Goal: Task Accomplishment & Management: Complete application form

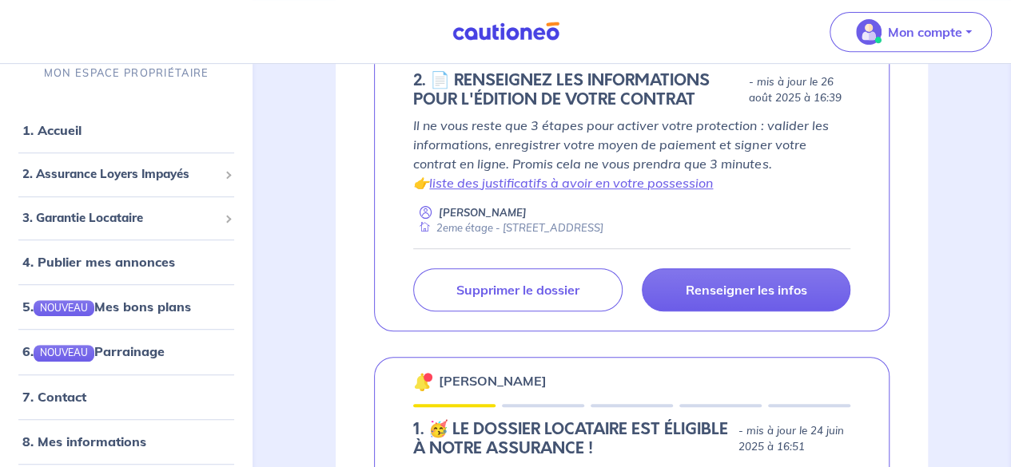
scroll to position [352, 0]
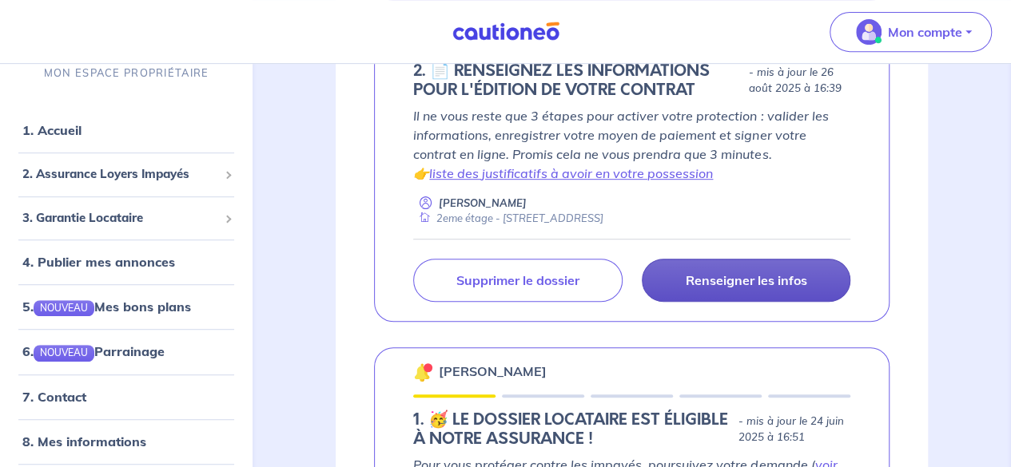
click at [703, 287] on p "Renseigner les infos" at bounding box center [745, 280] width 121 height 16
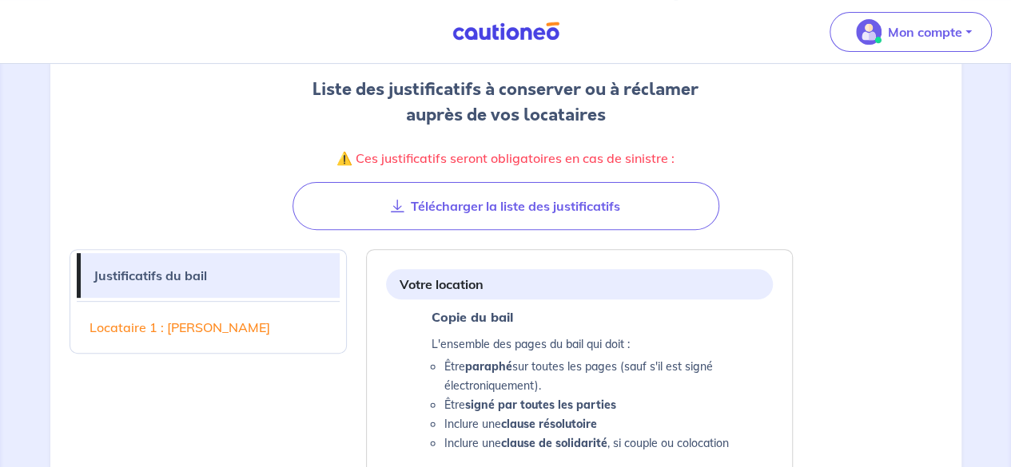
scroll to position [216, 0]
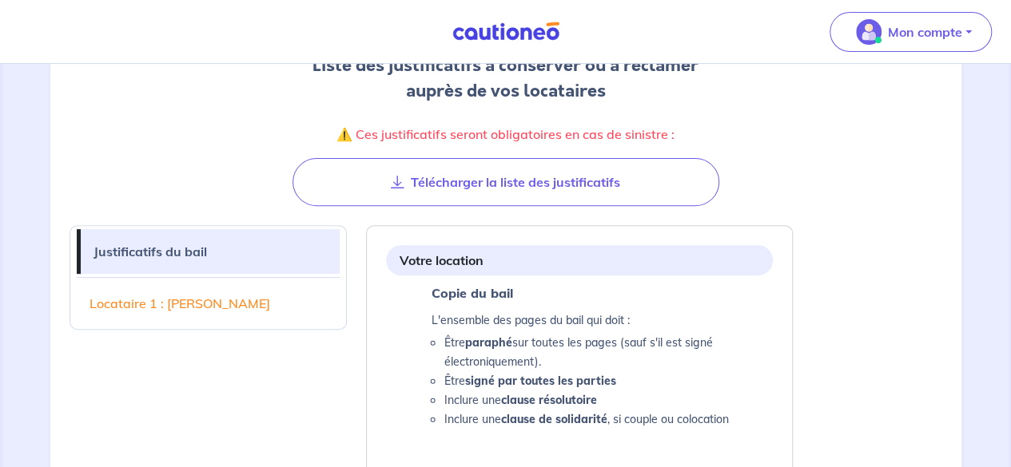
click at [569, 255] on div "Votre location" at bounding box center [579, 260] width 387 height 30
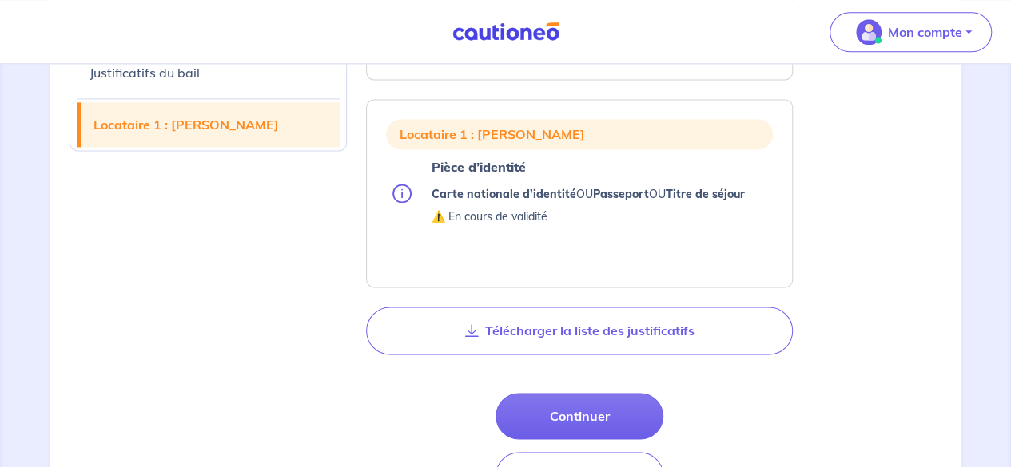
scroll to position [1054, 0]
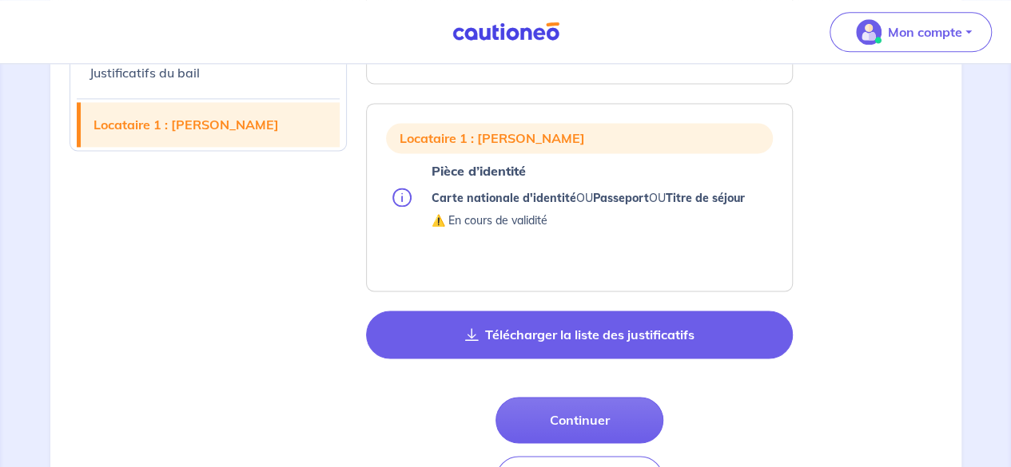
click at [589, 343] on button "Télécharger la liste des justificatifs" at bounding box center [579, 335] width 427 height 48
click at [630, 333] on button "Télécharger la liste des justificatifs" at bounding box center [579, 335] width 427 height 48
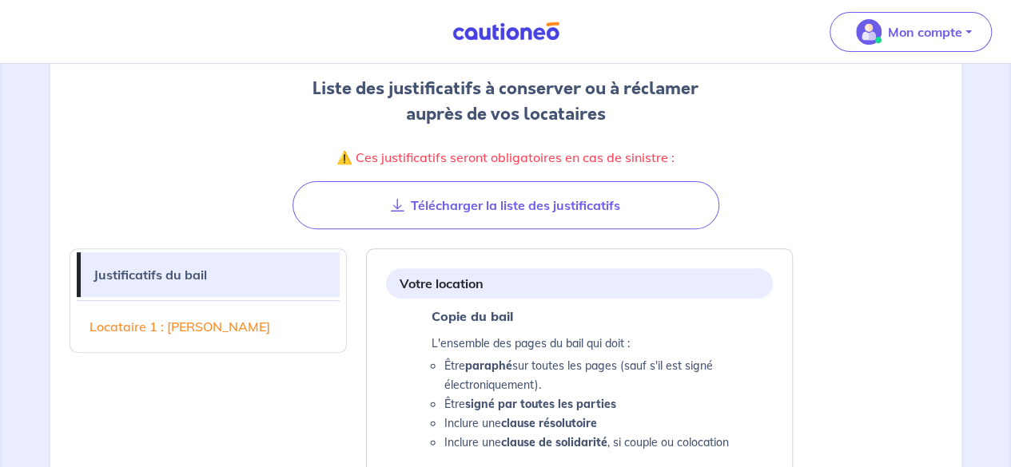
scroll to position [190, 0]
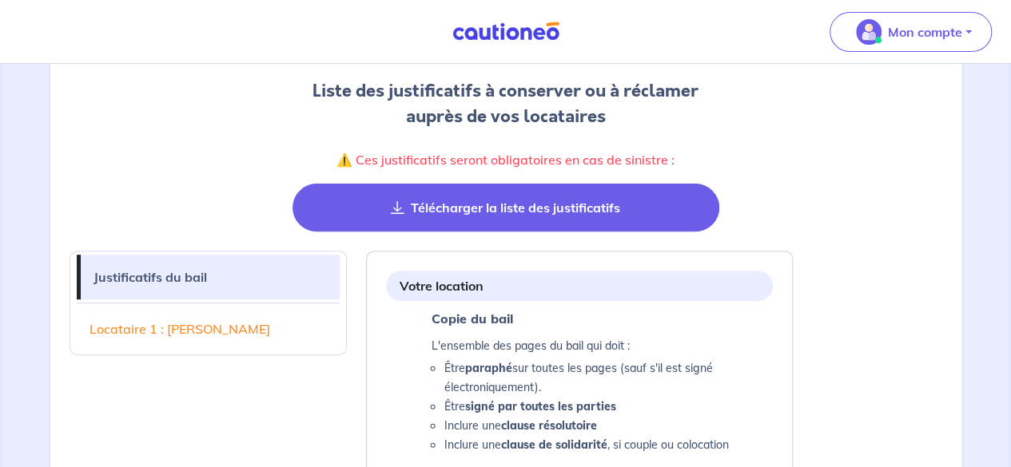
click at [635, 215] on button "Télécharger la liste des justificatifs" at bounding box center [505, 208] width 427 height 48
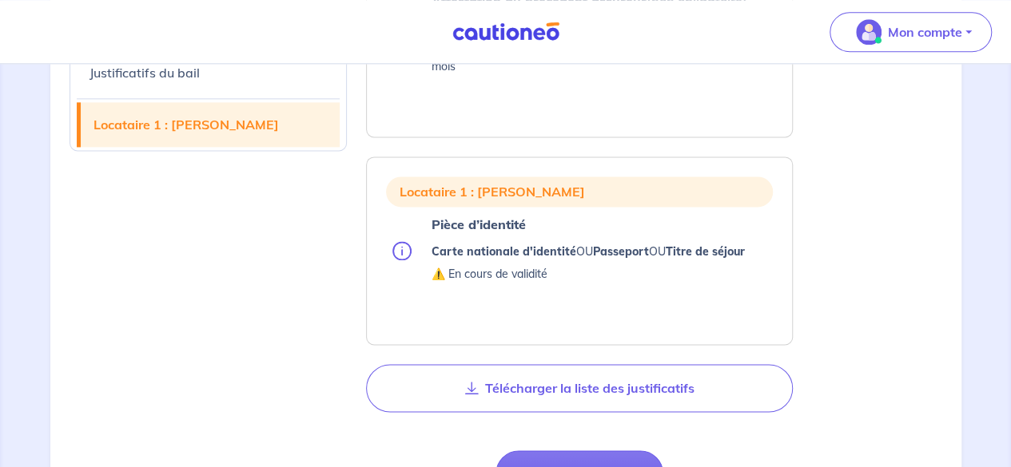
scroll to position [987, 0]
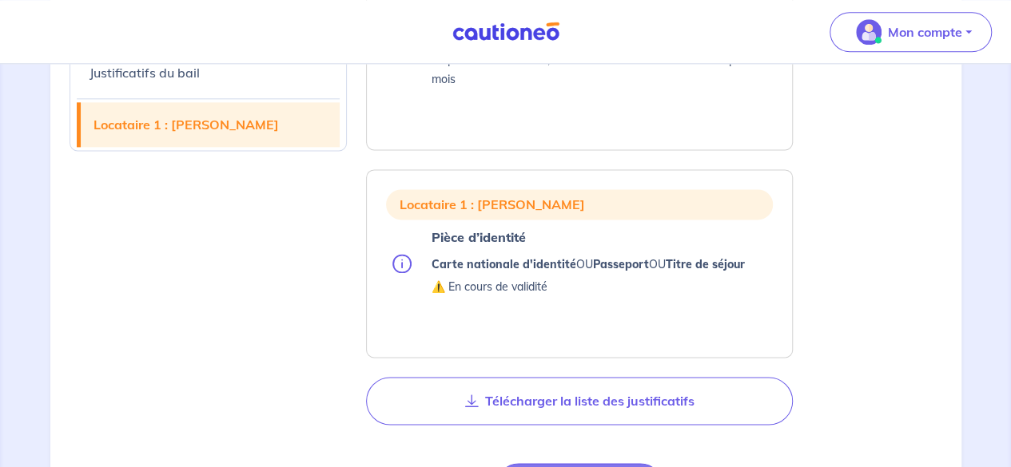
click at [530, 235] on p "Pièce d’identité" at bounding box center [587, 237] width 313 height 22
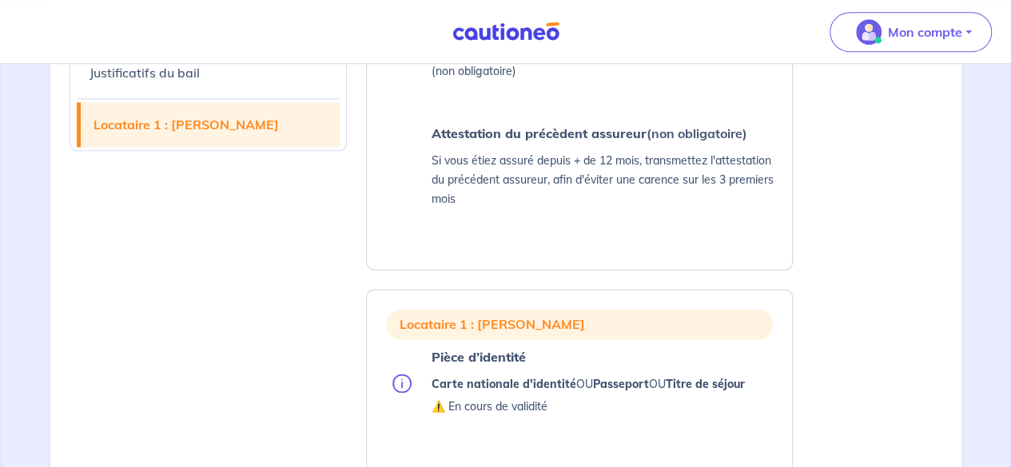
scroll to position [855, 0]
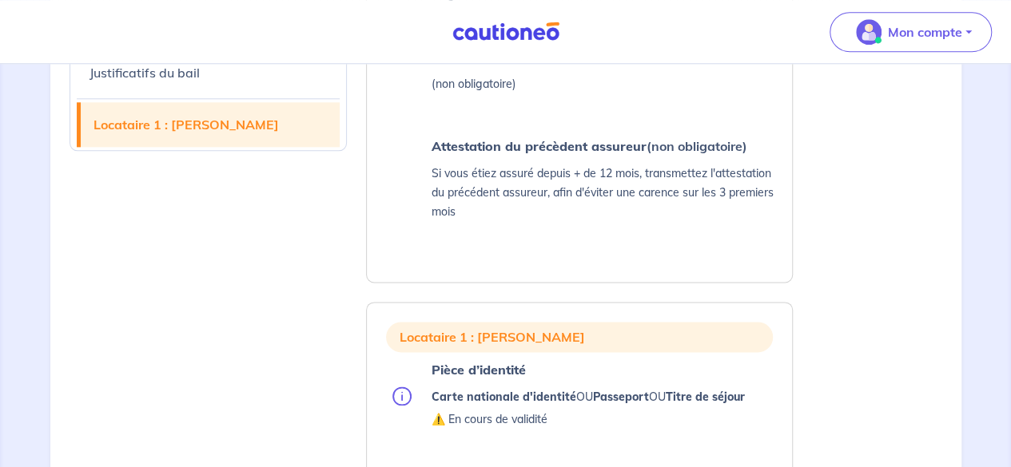
click at [173, 77] on link "Justificatifs du bail" at bounding box center [209, 73] width 264 height 45
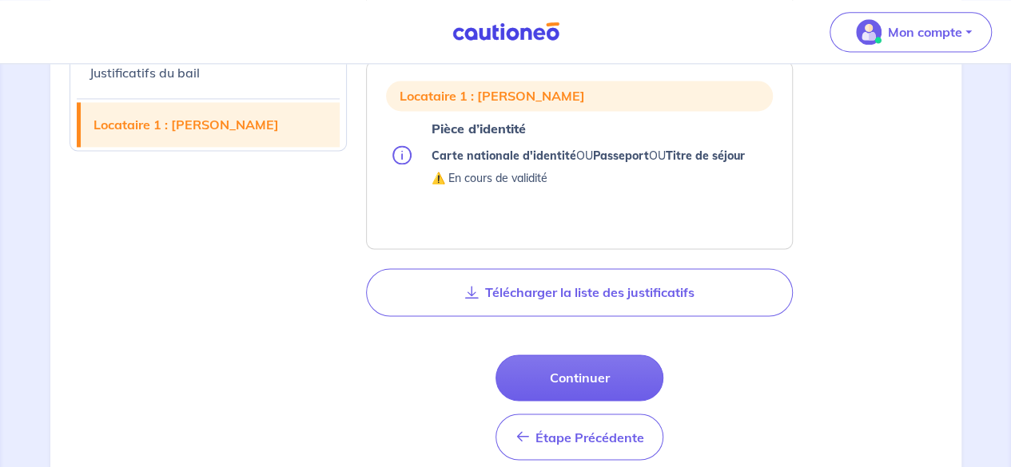
scroll to position [1098, 0]
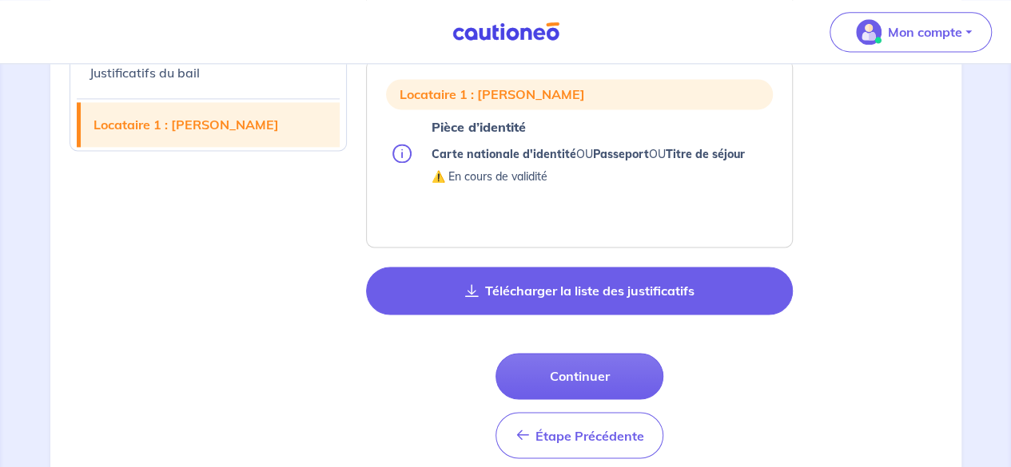
click at [557, 298] on button "Télécharger la liste des justificatifs" at bounding box center [579, 291] width 427 height 48
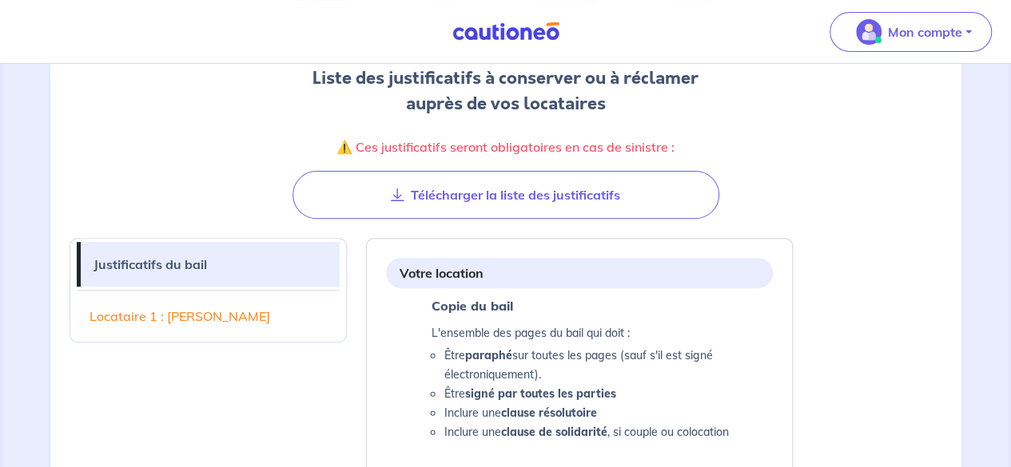
scroll to position [204, 0]
click at [184, 260] on link "Justificatifs du bail" at bounding box center [211, 263] width 260 height 45
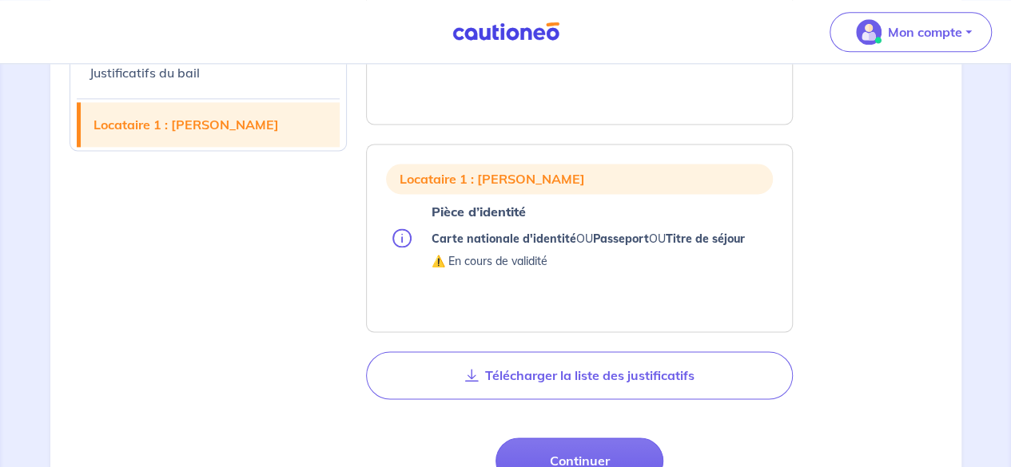
scroll to position [1221, 0]
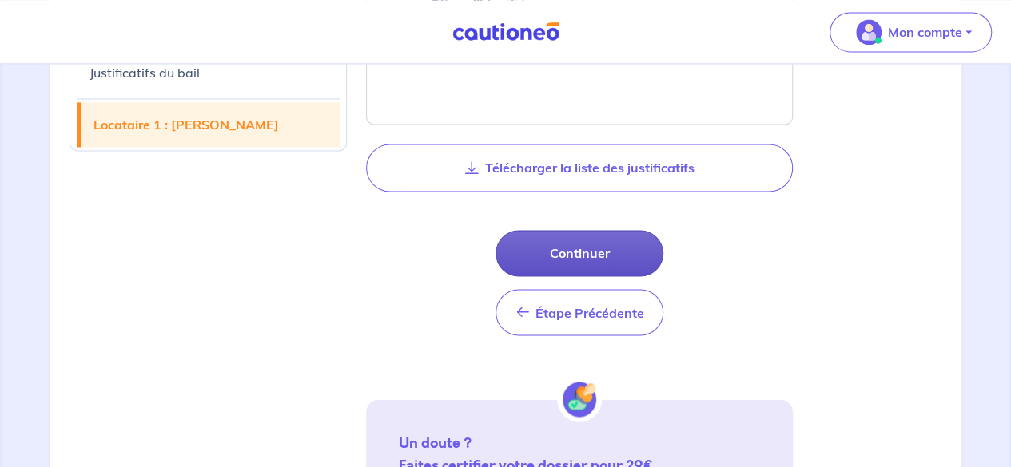
click at [586, 263] on button "Continuer" at bounding box center [579, 253] width 168 height 46
select select "FR"
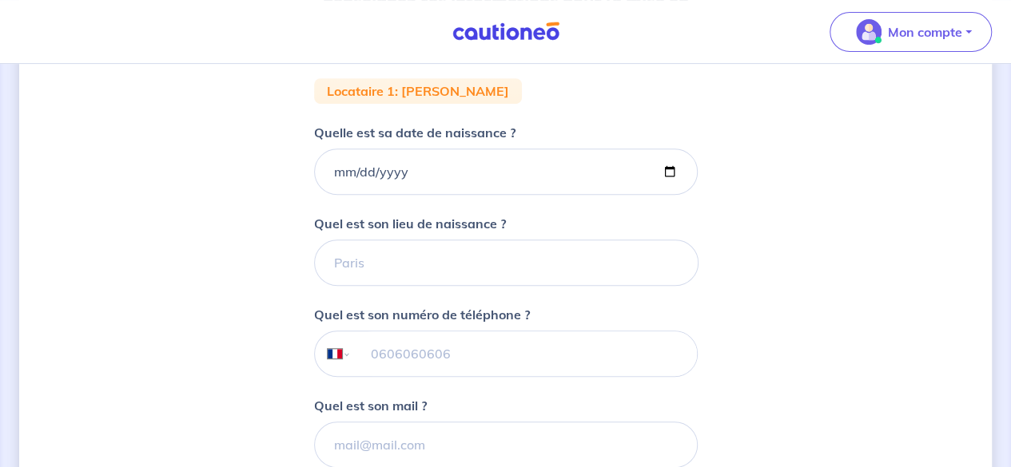
scroll to position [304, 0]
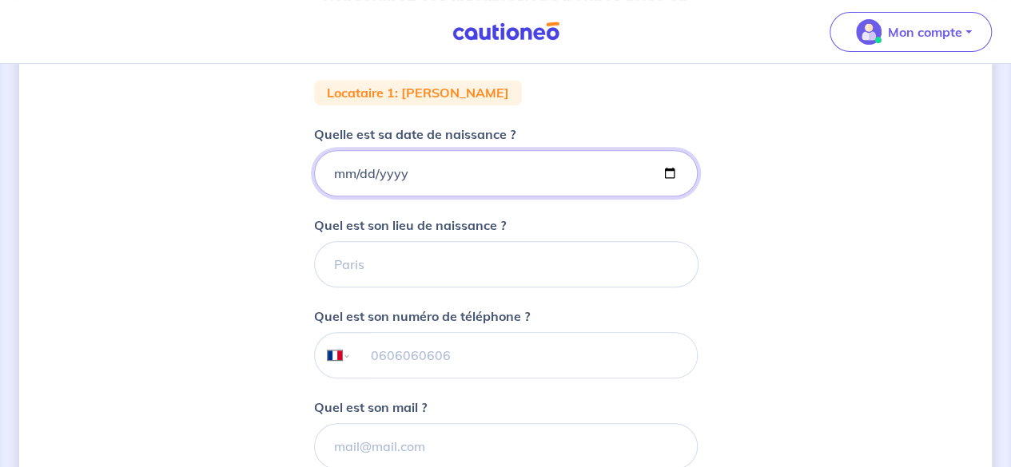
click at [457, 174] on input "Quelle est sa date de naissance ?" at bounding box center [505, 173] width 383 height 46
click at [359, 175] on input "Quelle est sa date de naissance ?" at bounding box center [505, 173] width 383 height 46
click at [340, 175] on input "Quelle est sa date de naissance ?" at bounding box center [505, 173] width 383 height 46
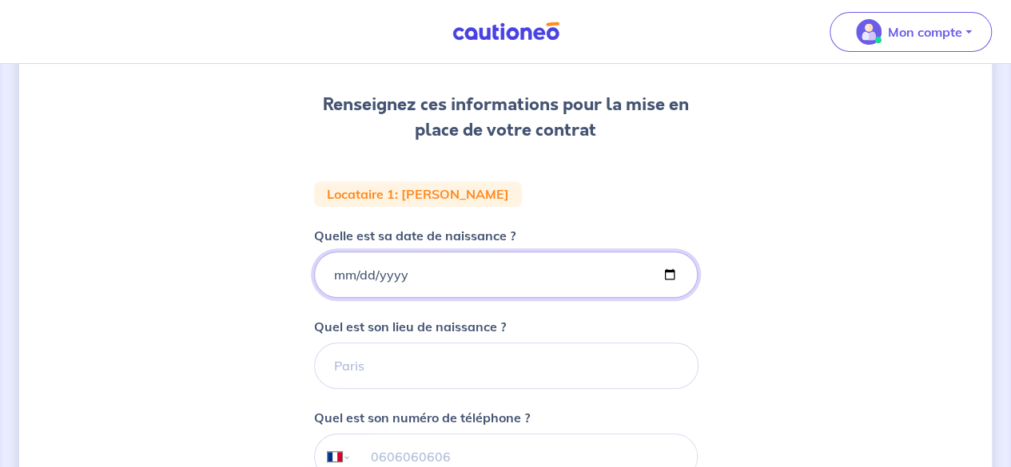
scroll to position [206, 0]
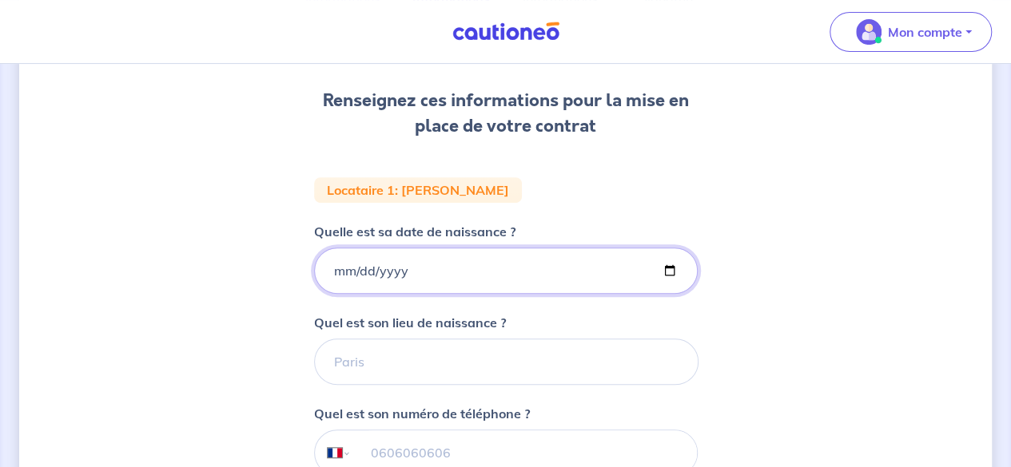
click at [332, 288] on input "Quelle est sa date de naissance ?" at bounding box center [505, 271] width 383 height 46
click at [334, 272] on input "Quelle est sa date de naissance ?" at bounding box center [505, 271] width 383 height 46
type input "[DATE]"
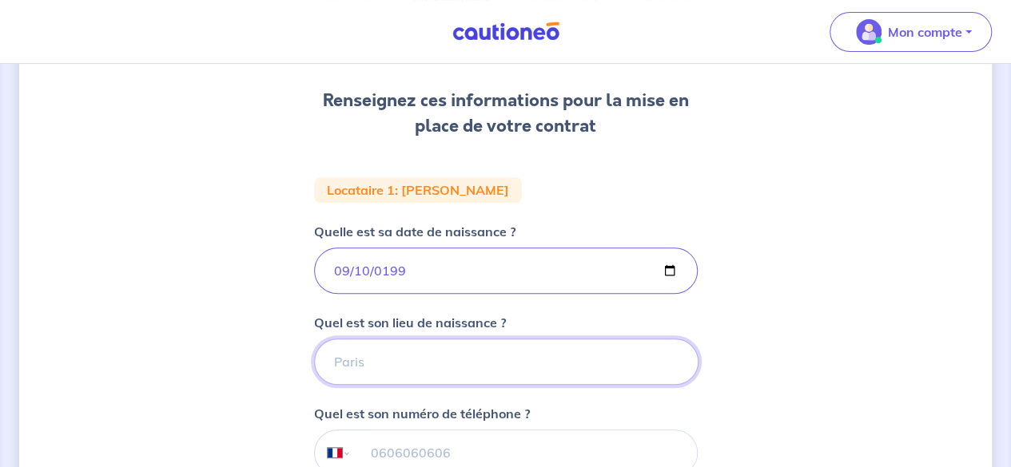
click at [395, 352] on input "Quel est son lieu de naissance ?" at bounding box center [506, 362] width 384 height 46
type input "Poços de Caldas"
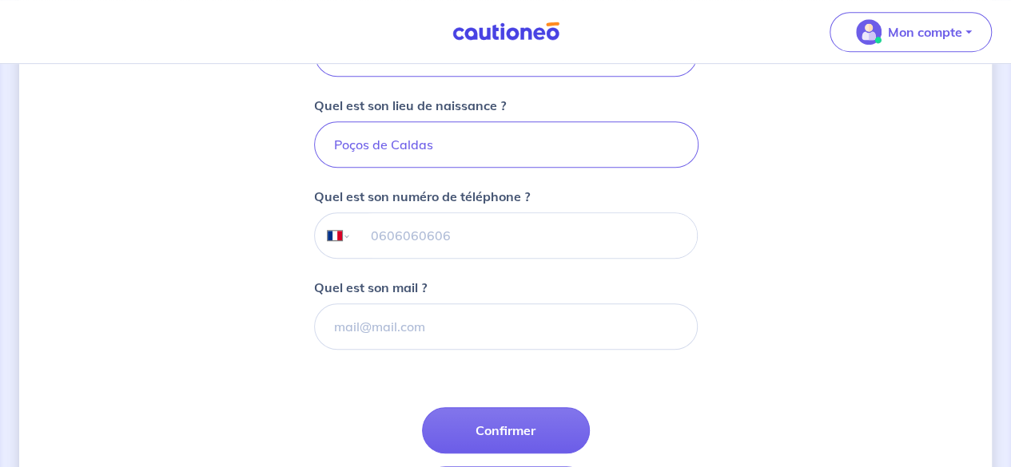
scroll to position [424, 0]
click at [413, 239] on input "tel" at bounding box center [523, 235] width 345 height 45
type input "06 19 65 40 42"
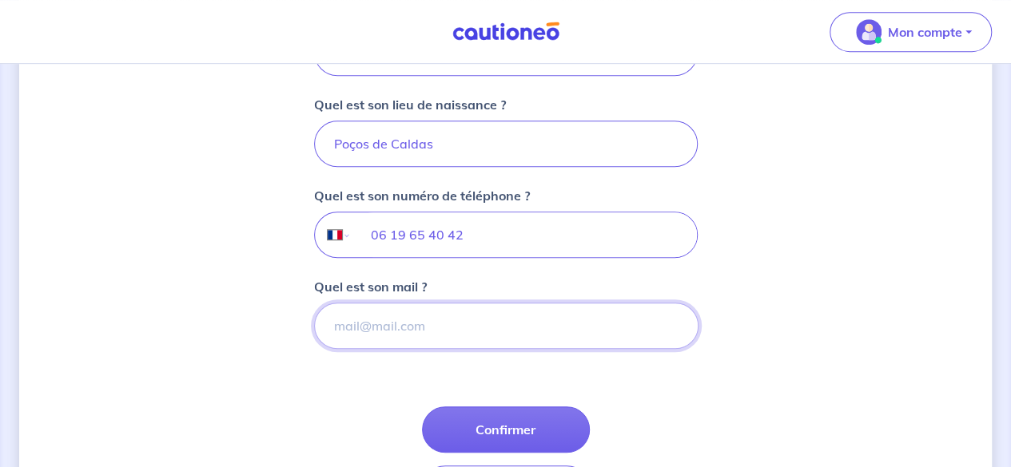
click at [422, 319] on input "Quel est son mail ?" at bounding box center [506, 326] width 384 height 46
type input "[EMAIL_ADDRESS][DOMAIN_NAME]"
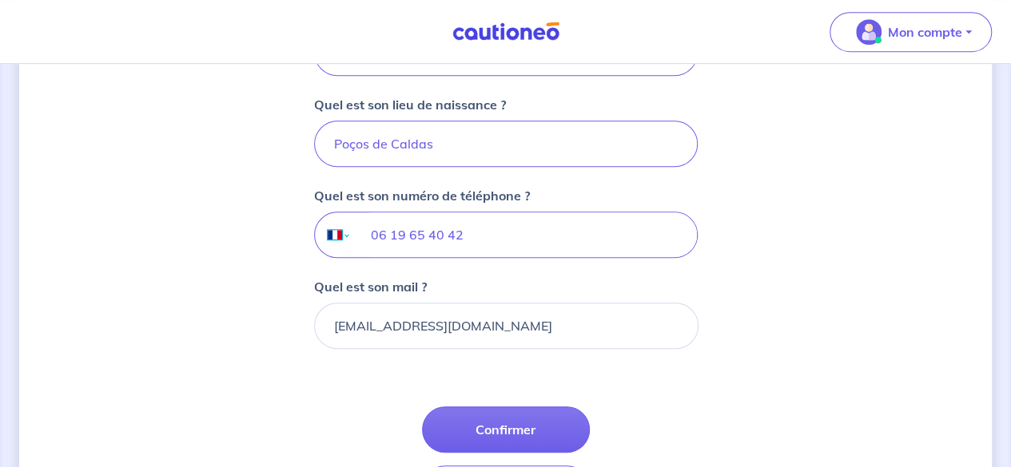
select select "BR"
type input "0619654042"
click at [333, 233] on select "International [GEOGRAPHIC_DATA] [GEOGRAPHIC_DATA] [GEOGRAPHIC_DATA] [GEOGRAPHIC…" at bounding box center [332, 235] width 34 height 45
select select "FR"
click at [315, 213] on select "International [GEOGRAPHIC_DATA] [GEOGRAPHIC_DATA] [GEOGRAPHIC_DATA] [GEOGRAPHIC…" at bounding box center [332, 235] width 34 height 45
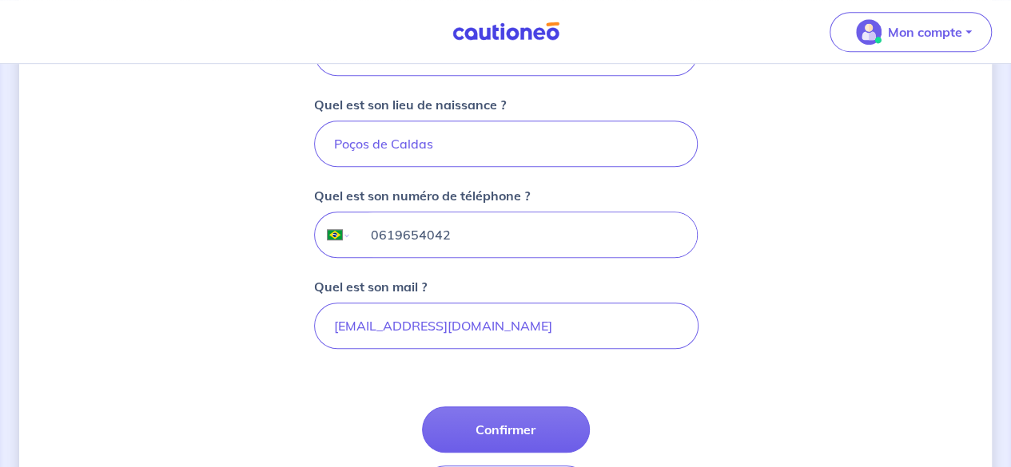
type input "06 19 65 40 42"
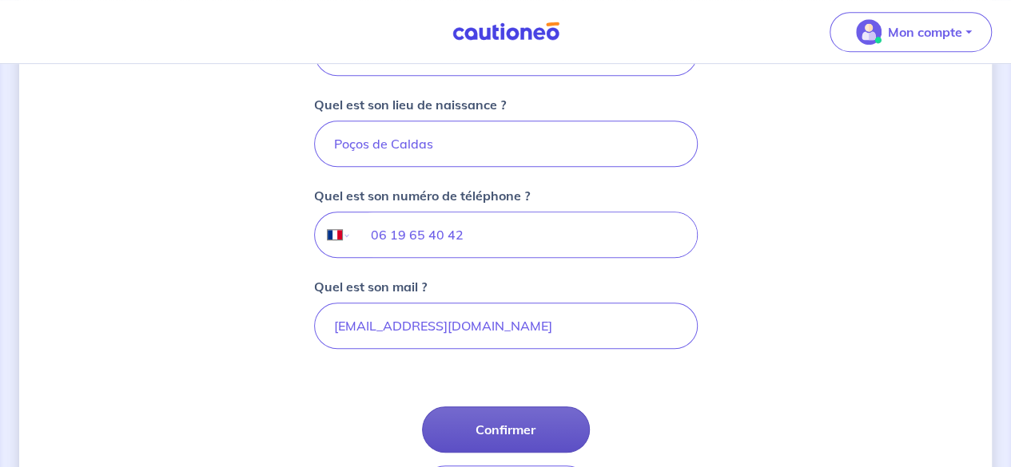
click at [497, 427] on button "Confirmer" at bounding box center [506, 430] width 168 height 46
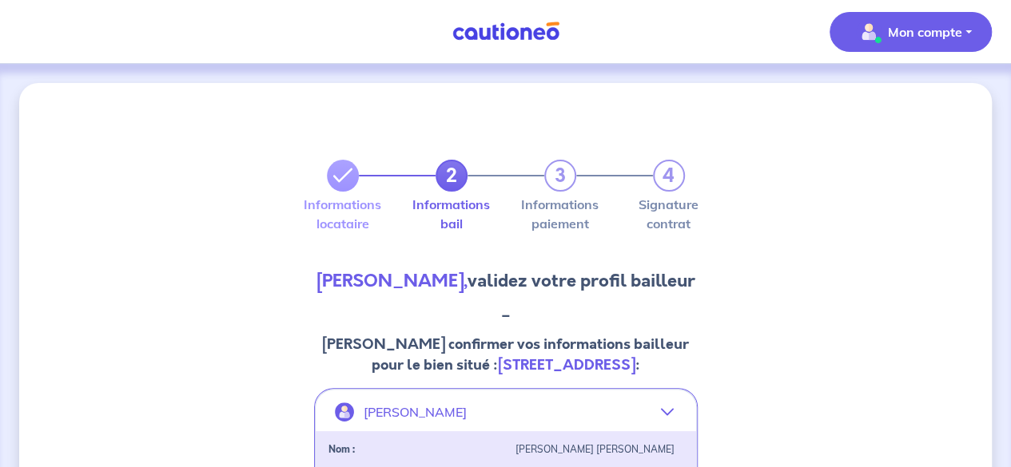
click at [930, 40] on p "Mon compte" at bounding box center [925, 31] width 74 height 19
click at [871, 136] on link "Me déconnecter" at bounding box center [894, 138] width 129 height 26
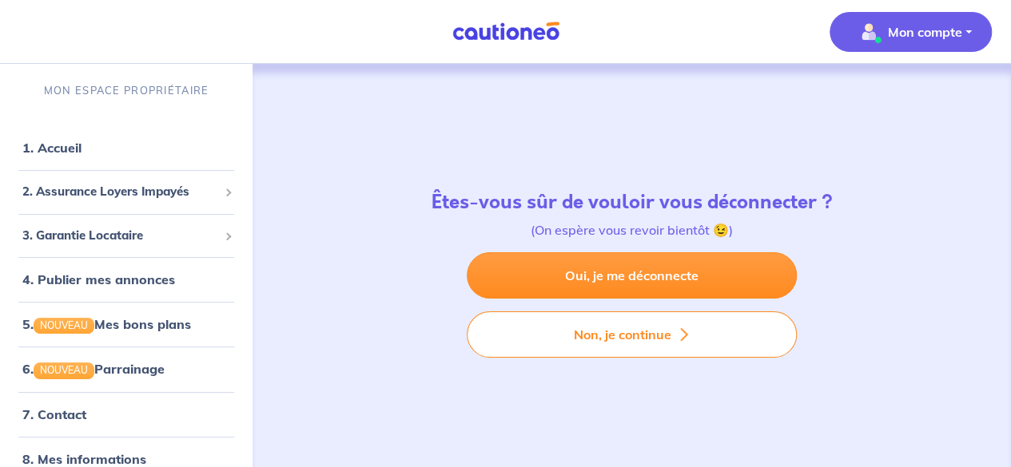
click at [931, 31] on p "Mon compte" at bounding box center [925, 31] width 74 height 19
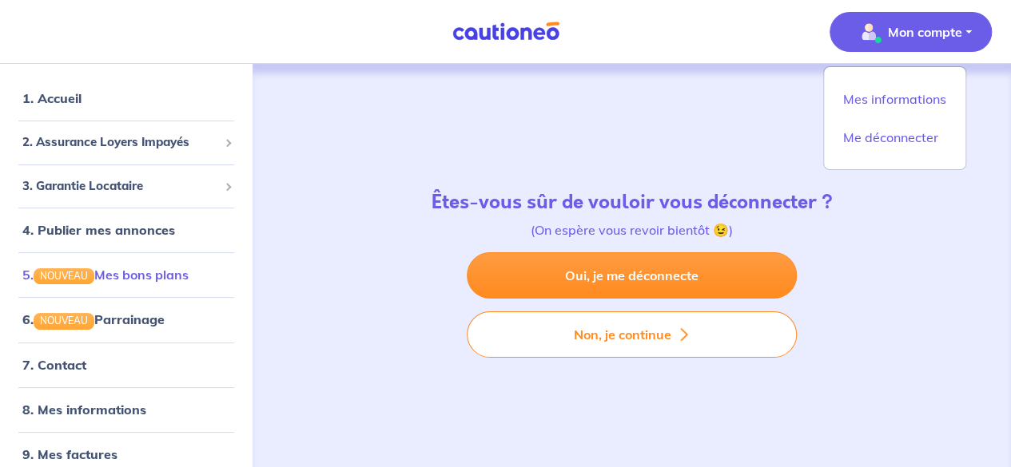
scroll to position [49, 0]
click at [891, 138] on link "Me déconnecter" at bounding box center [894, 138] width 129 height 26
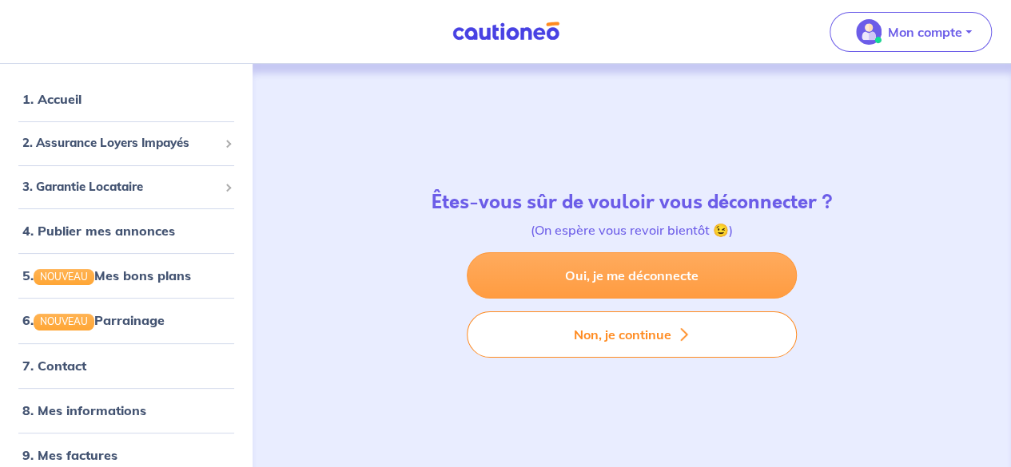
click at [676, 269] on link "Oui, je me déconnecte" at bounding box center [632, 275] width 330 height 46
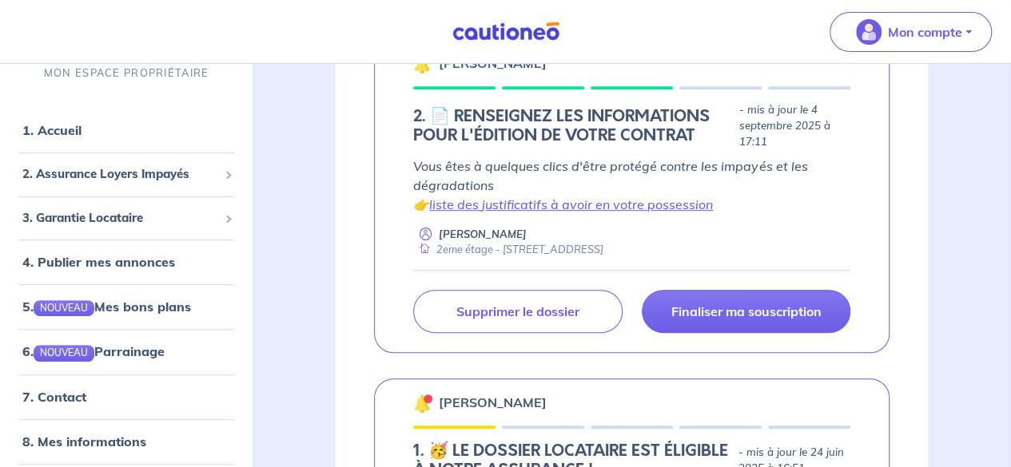
scroll to position [312, 0]
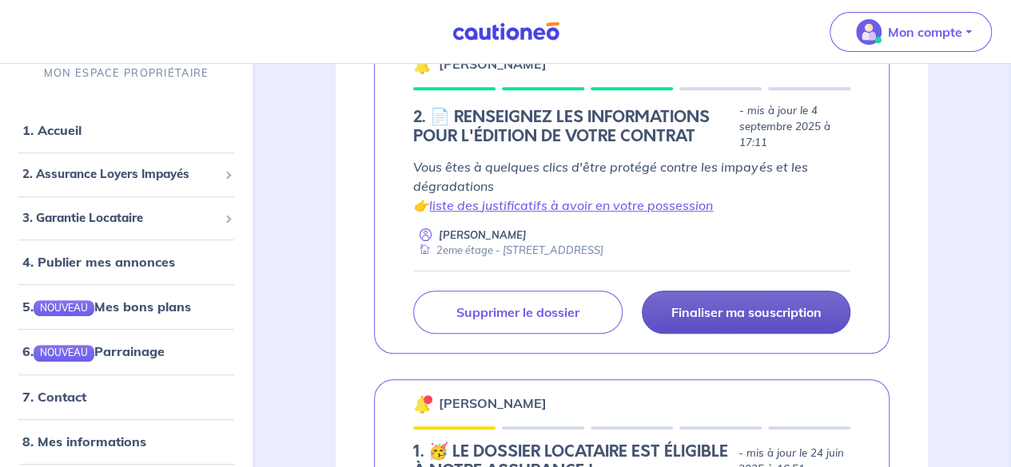
click at [748, 313] on p "Finaliser ma souscription" at bounding box center [745, 312] width 150 height 16
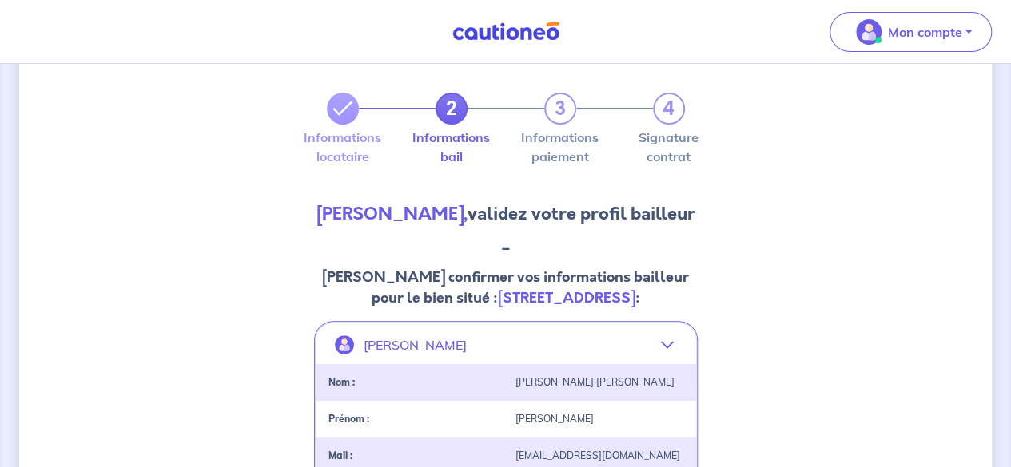
scroll to position [70, 0]
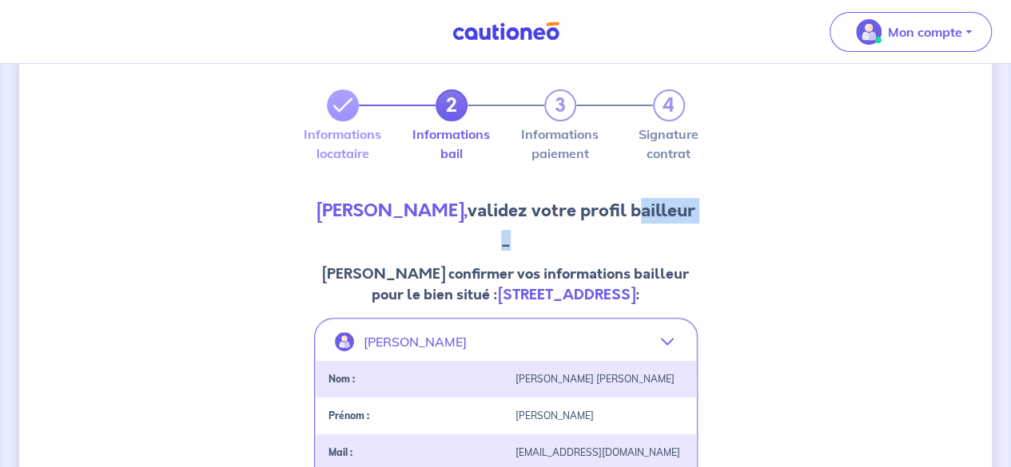
drag, startPoint x: 468, startPoint y: 236, endPoint x: 561, endPoint y: 255, distance: 94.6
click at [561, 255] on div "Mariana Prado Zanon, validez votre profil bailleur _ Veuillez confirmer vos inf…" at bounding box center [505, 251] width 383 height 107
click at [559, 224] on h3 "Mariana Prado Zanon, validez votre profil bailleur" at bounding box center [505, 211] width 383 height 26
drag, startPoint x: 467, startPoint y: 236, endPoint x: 549, endPoint y: 243, distance: 81.8
click at [549, 224] on h3 "Mariana Prado Zanon, validez votre profil bailleur" at bounding box center [505, 211] width 383 height 26
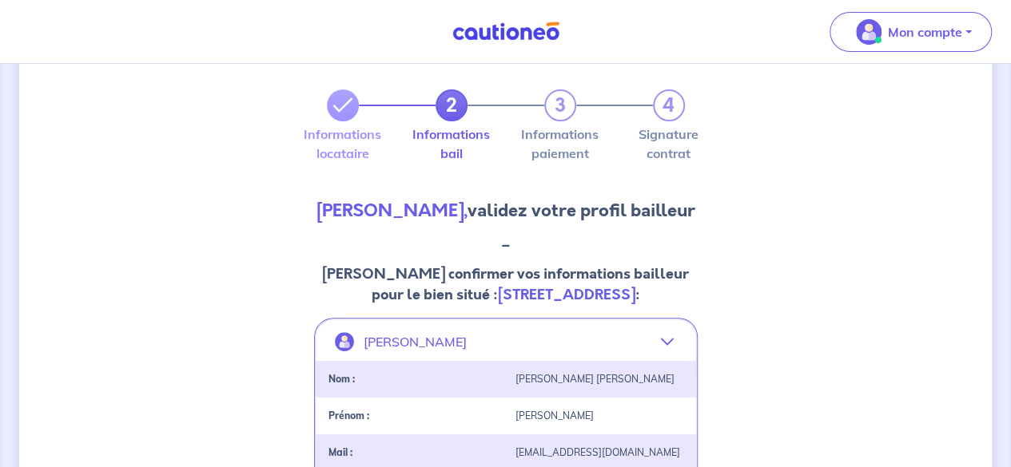
copy h3 "bailleur"
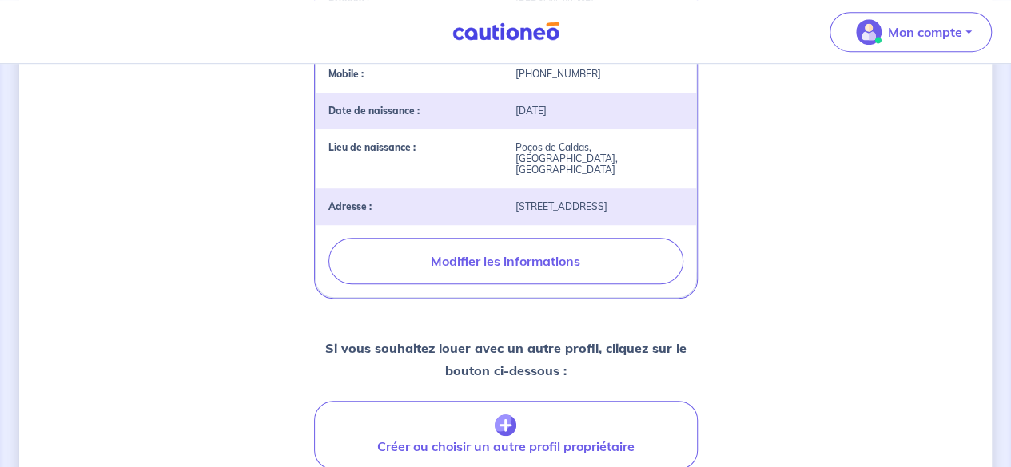
scroll to position [487, 0]
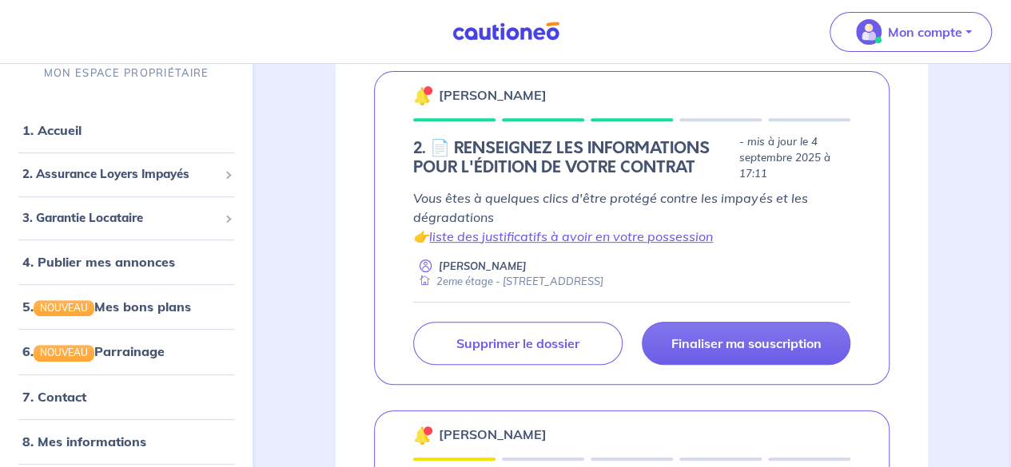
scroll to position [279, 0]
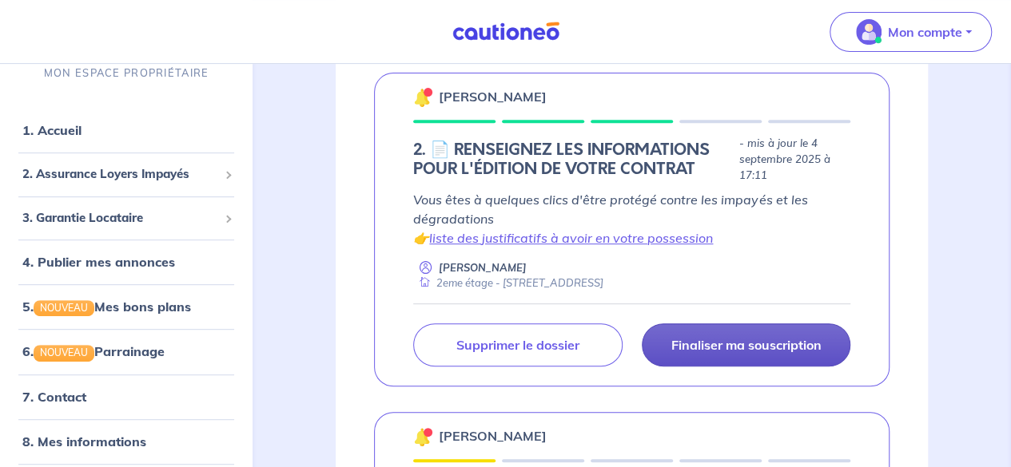
click at [742, 341] on p "Finaliser ma souscription" at bounding box center [745, 345] width 150 height 16
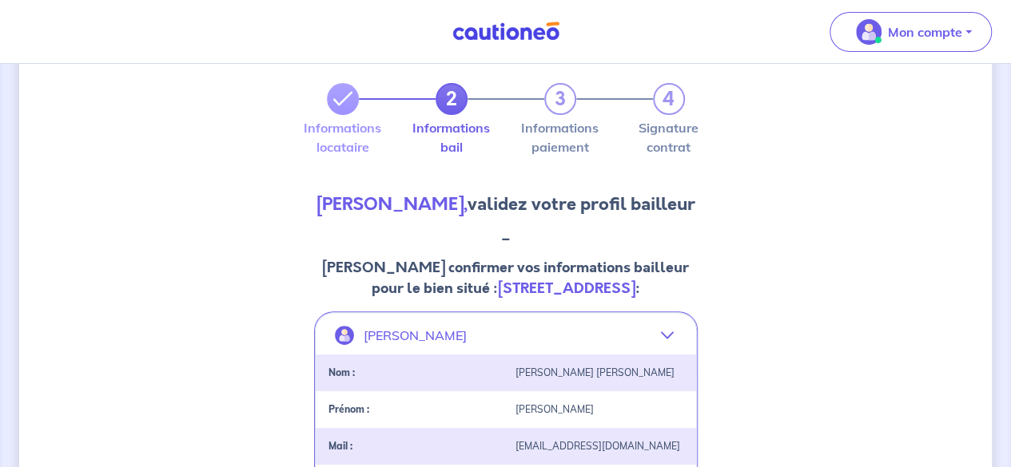
scroll to position [78, 0]
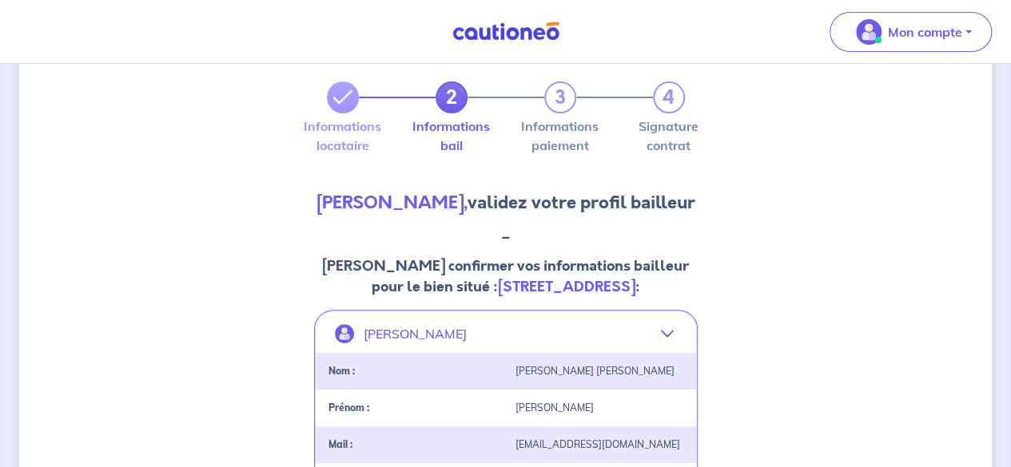
drag, startPoint x: 511, startPoint y: 229, endPoint x: 464, endPoint y: 224, distance: 47.5
click at [464, 216] on h3 "Mariana Prado Zanon, validez votre profil bailleur" at bounding box center [505, 203] width 383 height 26
copy h3 "bailleur"
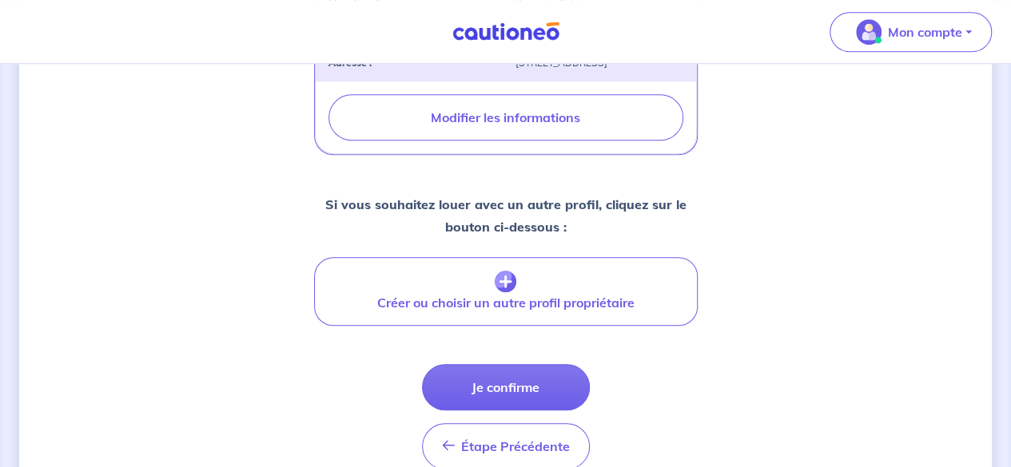
scroll to position [708, 0]
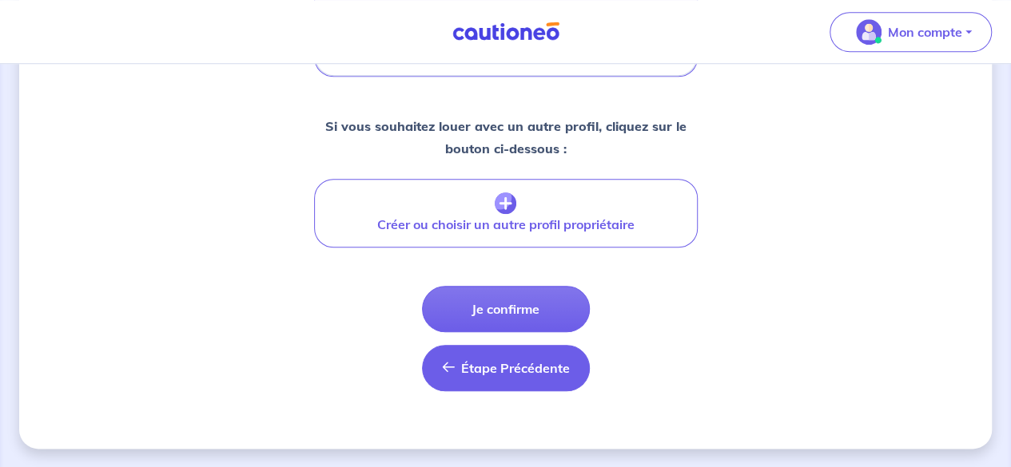
click at [471, 371] on span "Étape Précédente" at bounding box center [515, 368] width 109 height 16
select select "FR"
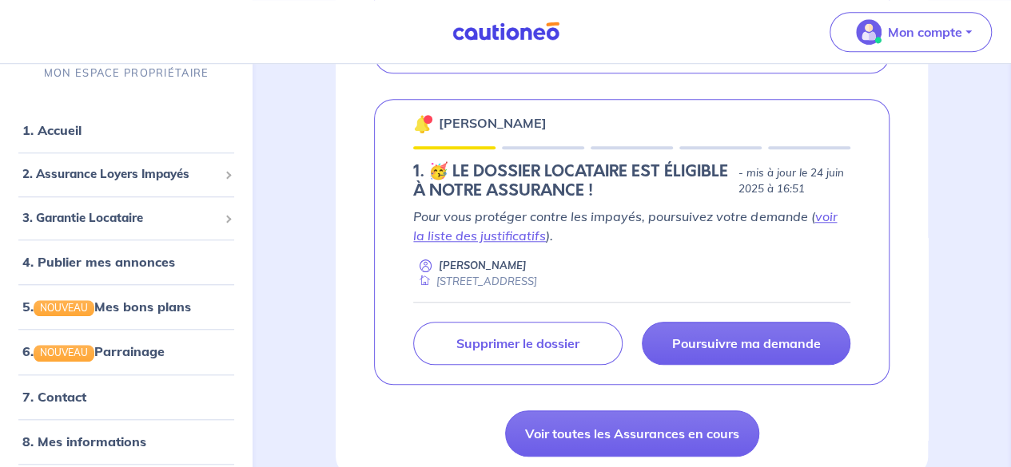
scroll to position [594, 0]
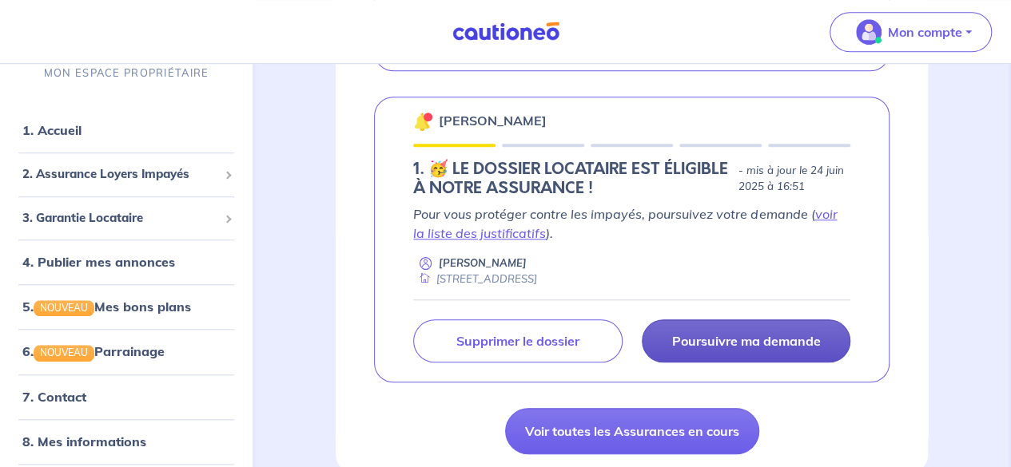
click at [740, 339] on p "Poursuivre ma demande" at bounding box center [745, 341] width 149 height 16
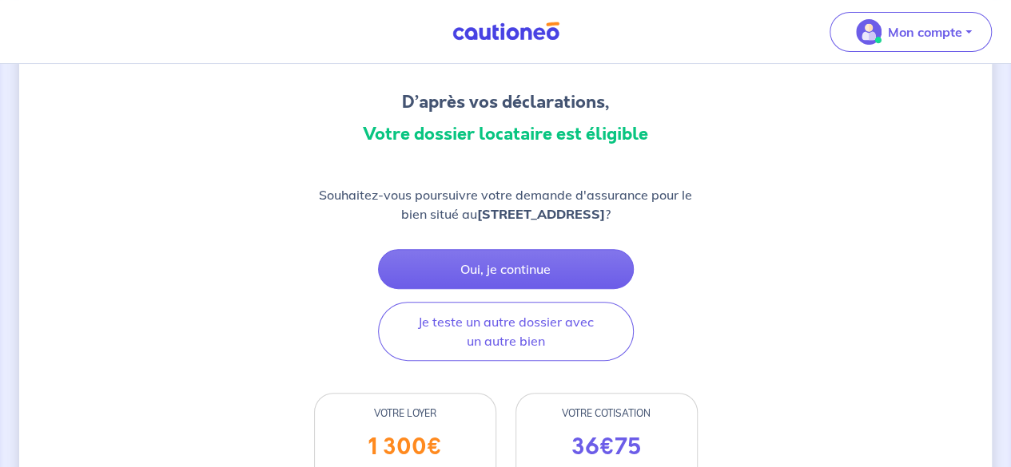
scroll to position [130, 0]
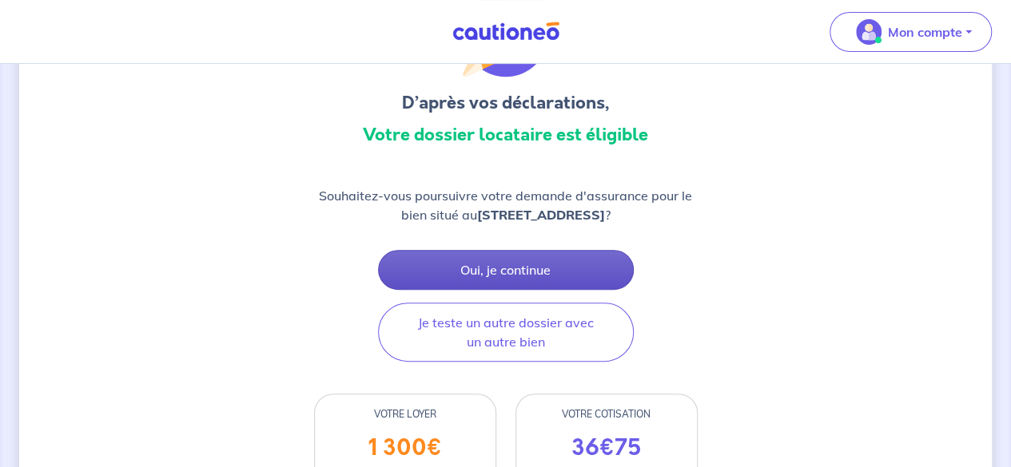
click at [520, 276] on button "Oui, je continue" at bounding box center [506, 270] width 256 height 40
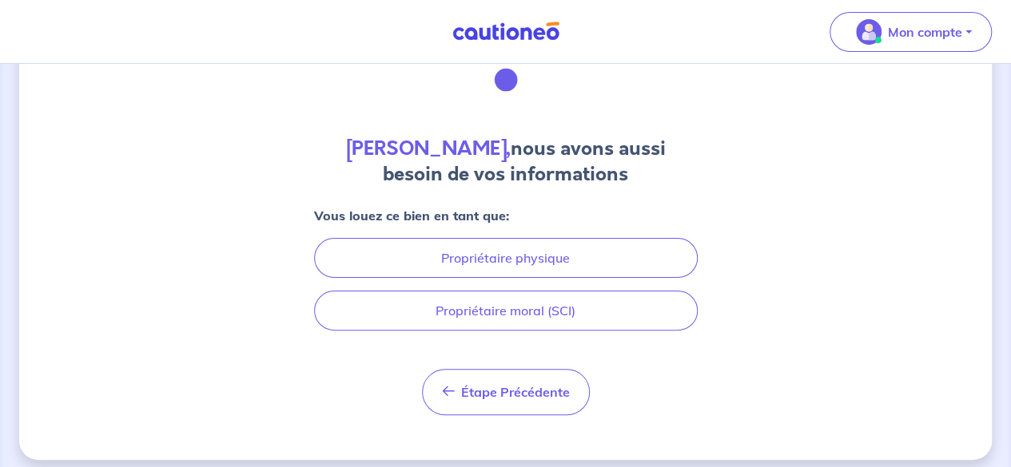
scroll to position [94, 0]
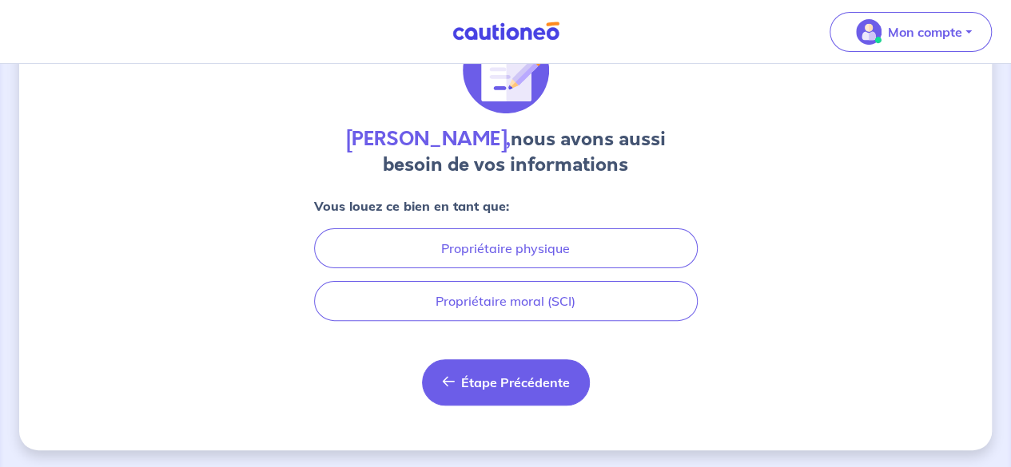
click at [498, 376] on span "Étape Précédente" at bounding box center [515, 383] width 109 height 16
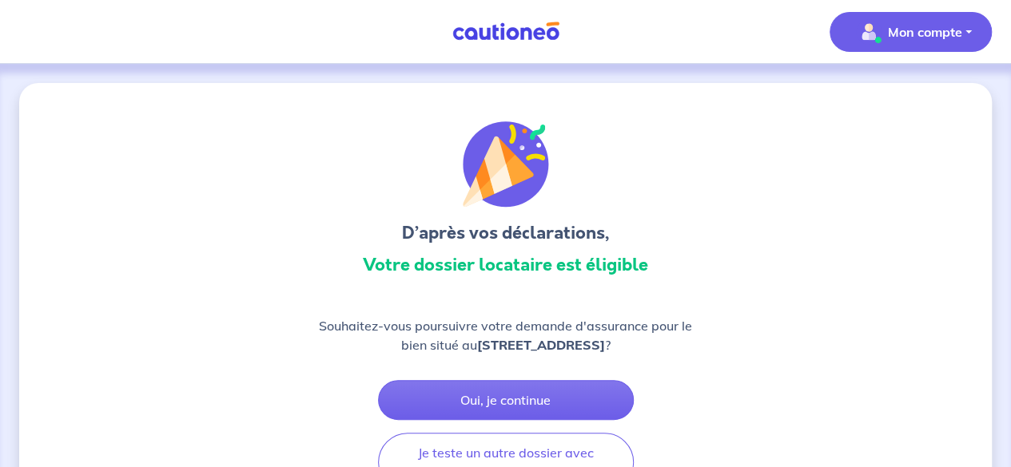
click at [920, 39] on p "Mon compte" at bounding box center [925, 31] width 74 height 19
click at [863, 107] on link "Mes informations" at bounding box center [894, 99] width 129 height 26
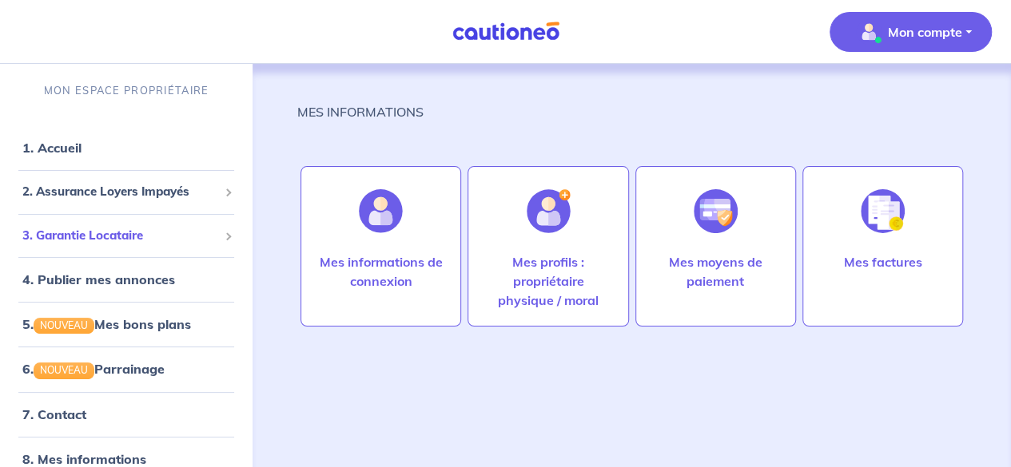
click at [89, 242] on span "3. Garantie Locataire" at bounding box center [120, 236] width 196 height 18
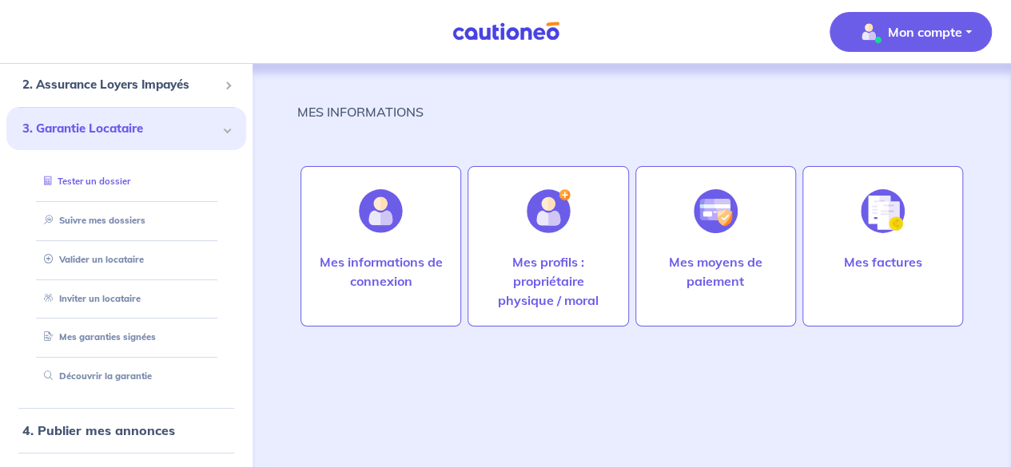
scroll to position [109, 0]
click at [130, 221] on link "Suivre mes dossiers" at bounding box center [91, 218] width 106 height 11
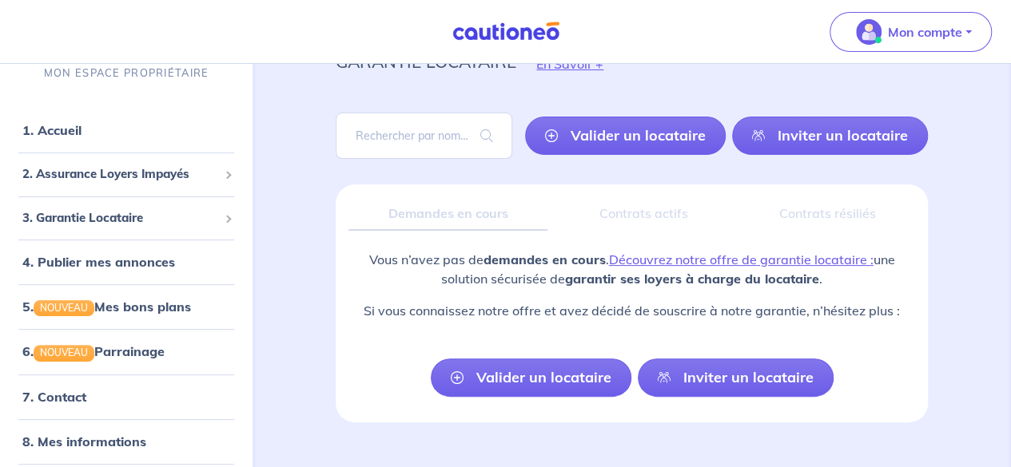
scroll to position [77, 0]
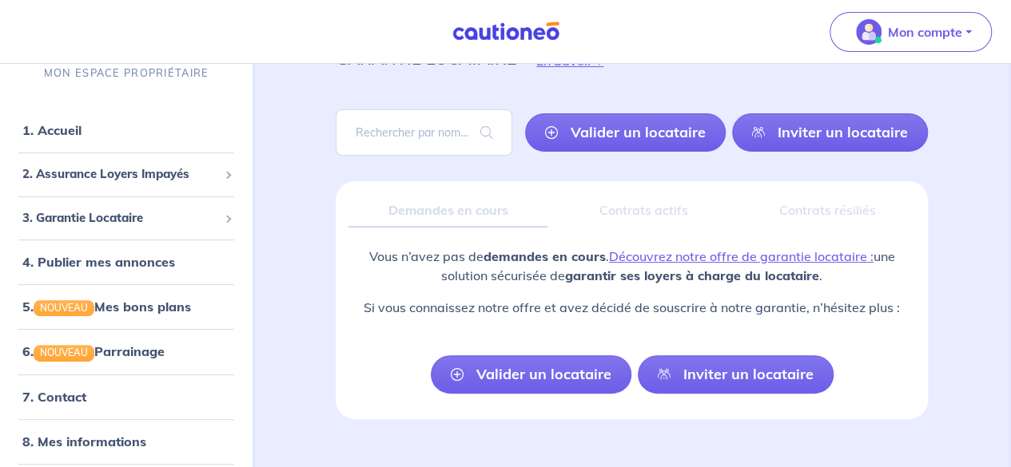
click at [492, 45] on link at bounding box center [506, 32] width 120 height 28
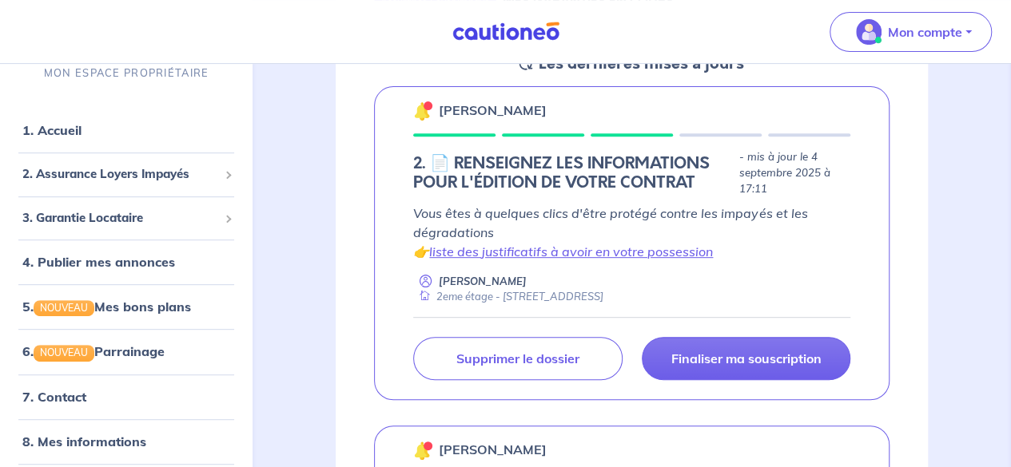
scroll to position [266, 0]
click at [96, 224] on span "3. Garantie Locataire" at bounding box center [120, 218] width 196 height 18
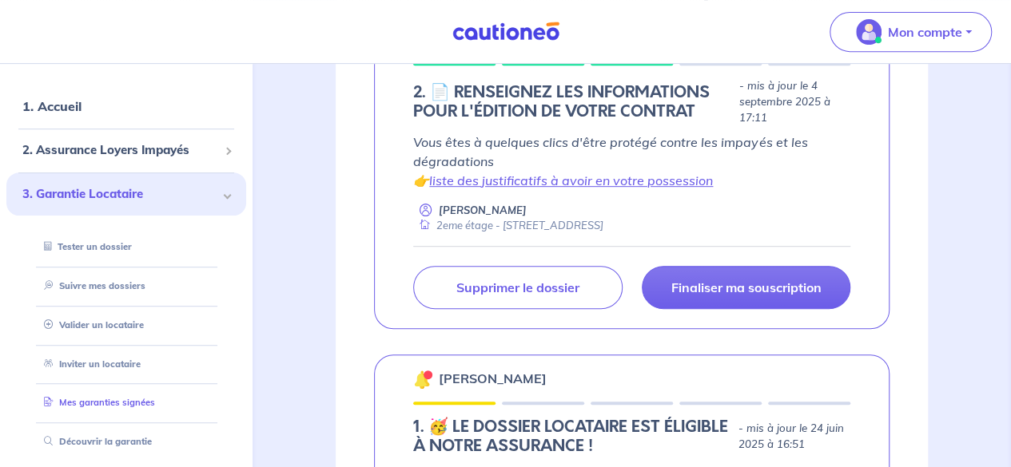
scroll to position [24, 0]
click at [155, 142] on span "2. Assurance Loyers Impayés" at bounding box center [120, 151] width 196 height 18
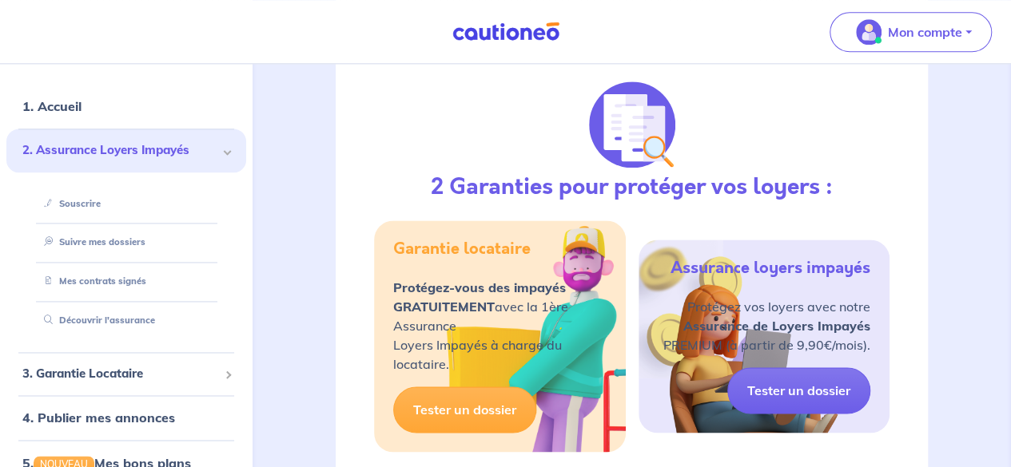
scroll to position [1051, 0]
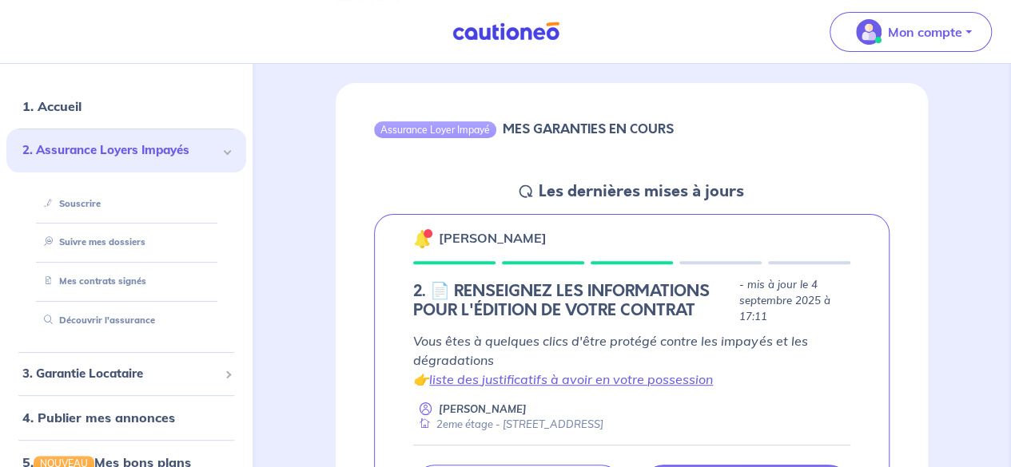
click at [507, 21] on link at bounding box center [506, 32] width 120 height 28
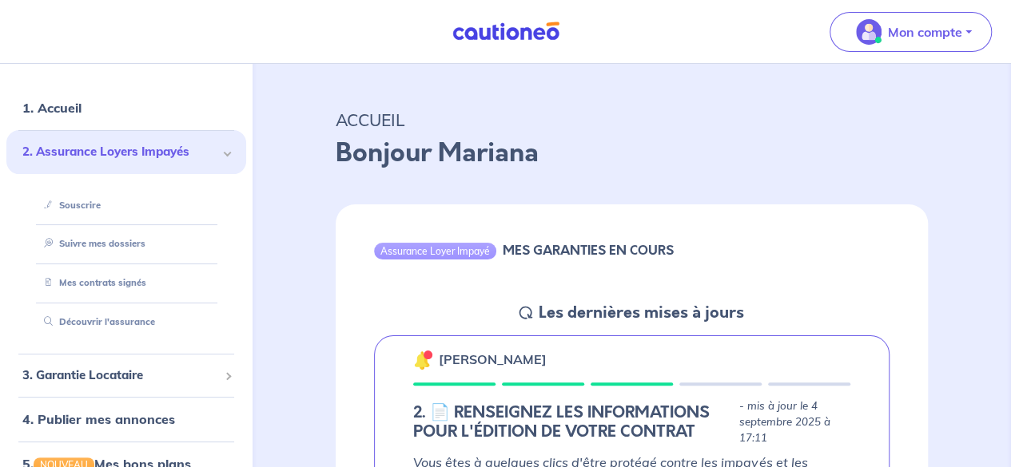
scroll to position [0, 0]
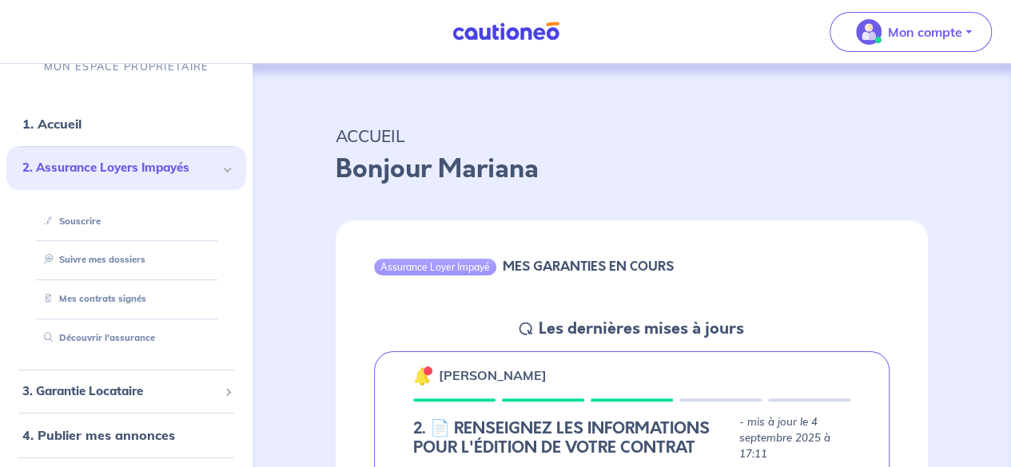
click at [507, 21] on link at bounding box center [506, 32] width 120 height 28
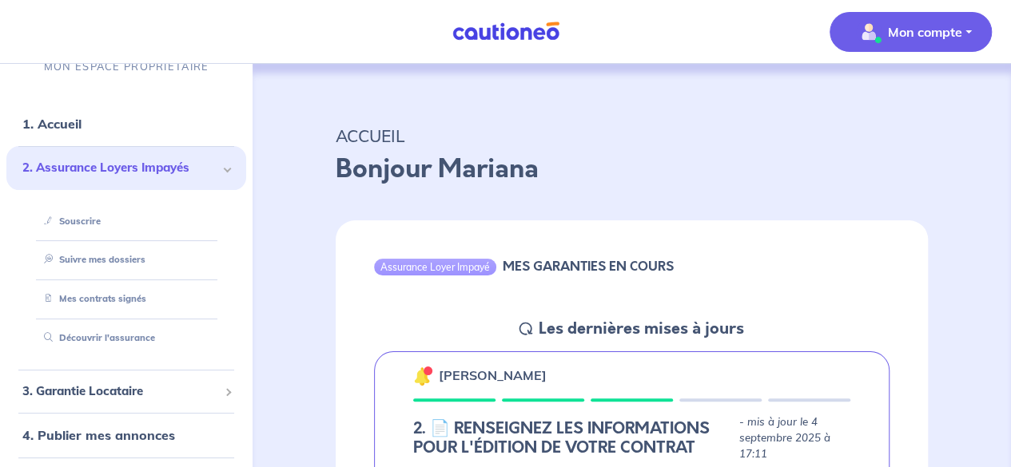
click at [935, 33] on p "Mon compte" at bounding box center [925, 31] width 74 height 19
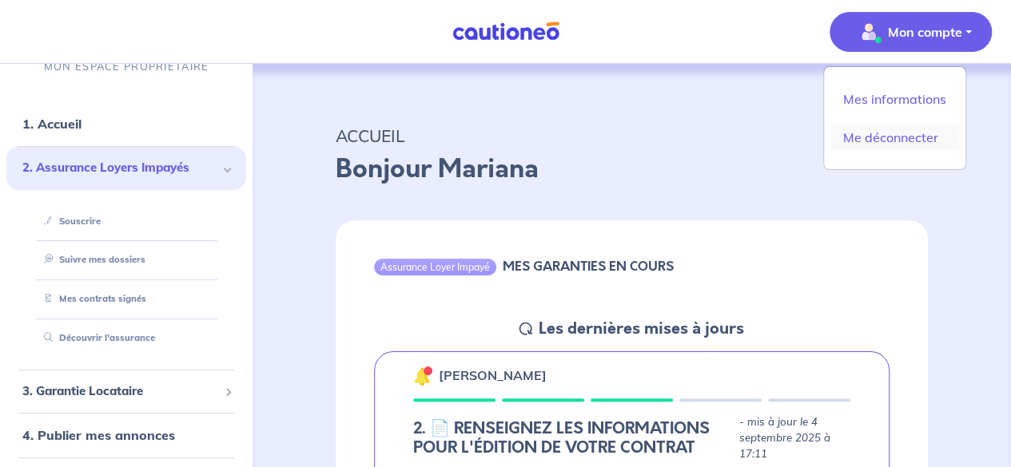
click at [865, 143] on link "Me déconnecter" at bounding box center [894, 138] width 129 height 26
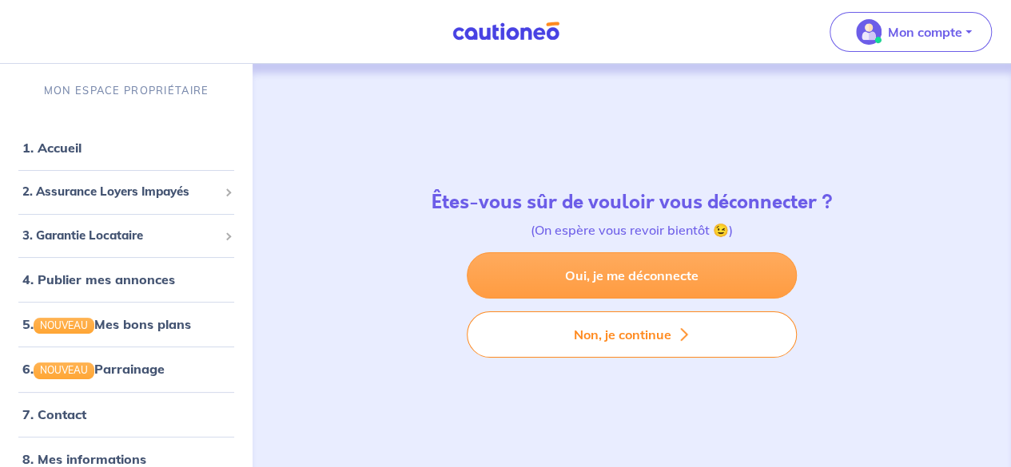
click at [683, 287] on link "Oui, je me déconnecte" at bounding box center [632, 275] width 330 height 46
